Goal: Task Accomplishment & Management: Use online tool/utility

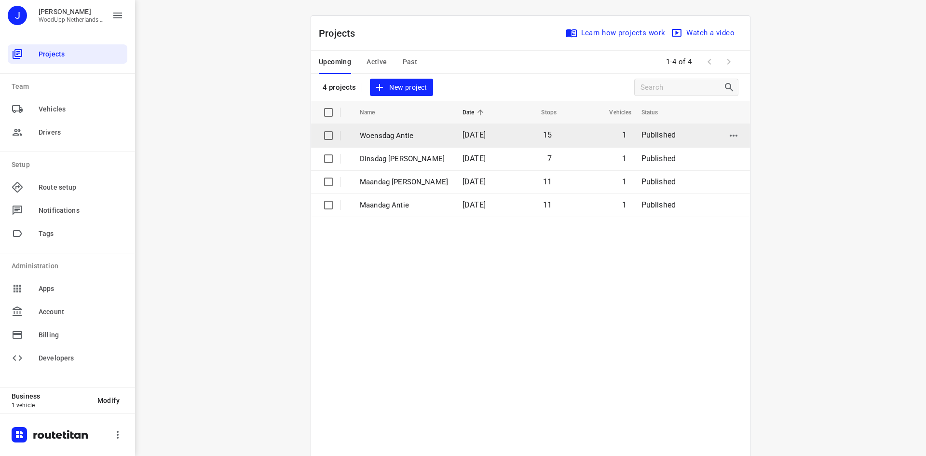
click at [375, 138] on p "Woensdag Antie" at bounding box center [404, 135] width 88 height 11
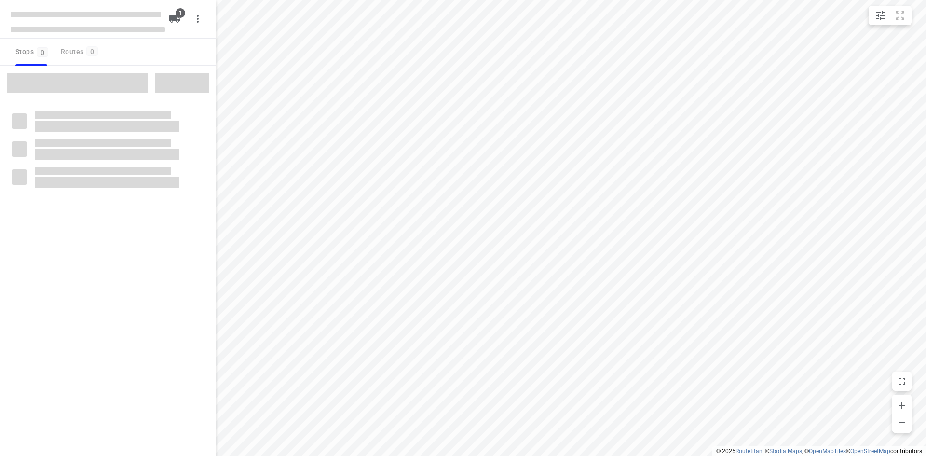
type input "distance"
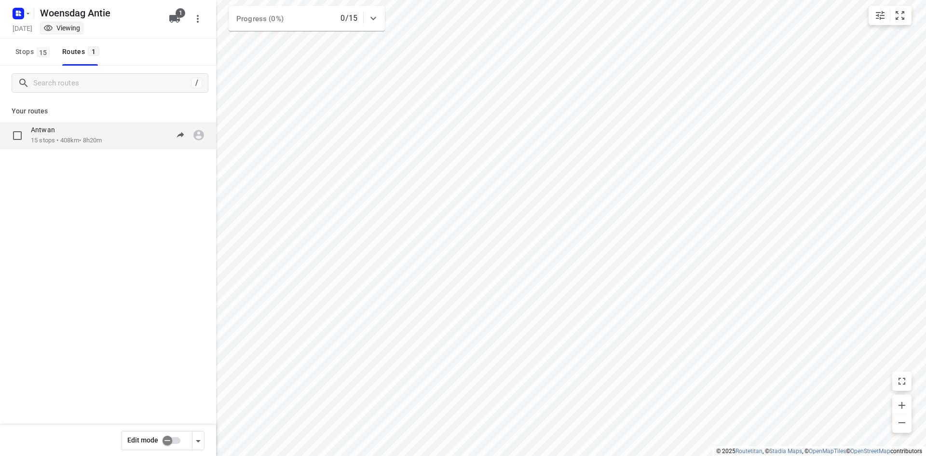
click at [83, 132] on div "Antwan" at bounding box center [66, 130] width 71 height 11
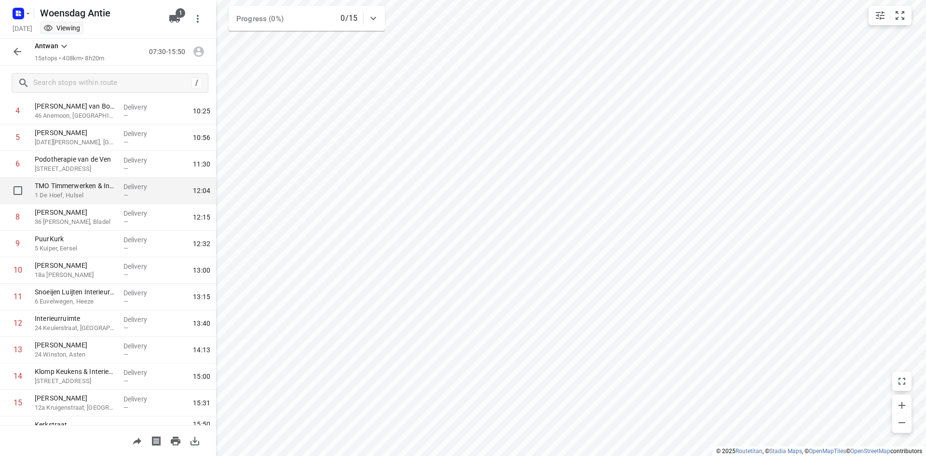
scroll to position [148, 0]
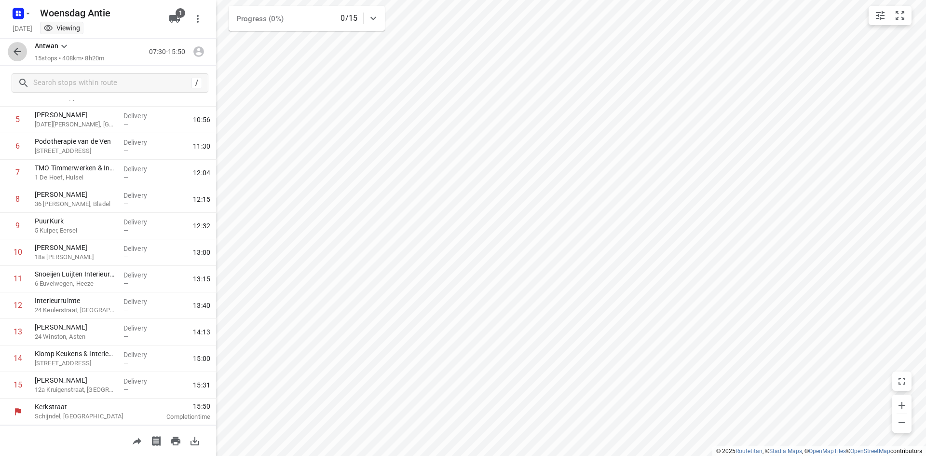
click at [22, 50] on icon "button" at bounding box center [18, 52] width 12 height 12
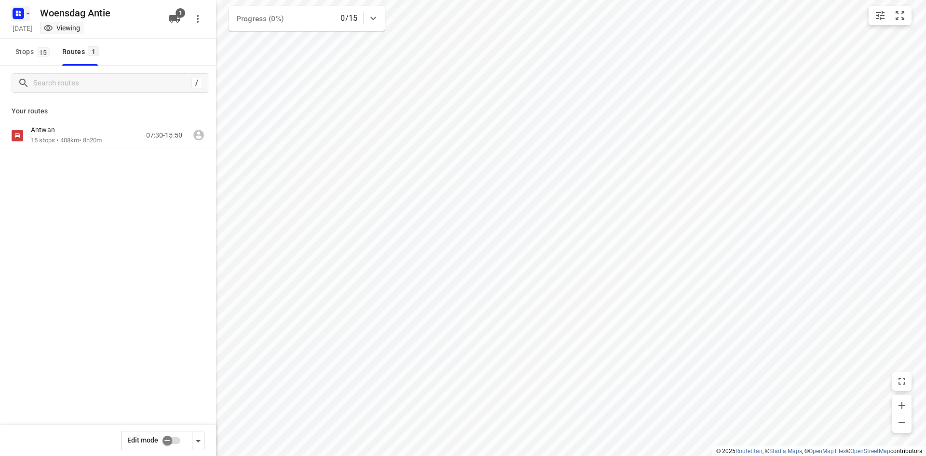
click at [31, 10] on icon "button" at bounding box center [28, 14] width 8 height 8
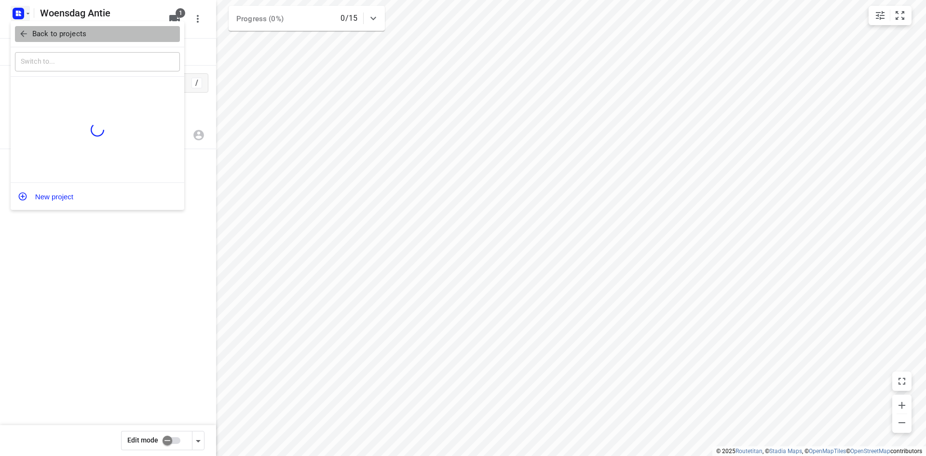
click at [28, 40] on button "Back to projects" at bounding box center [97, 34] width 165 height 16
